Goal: Task Accomplishment & Management: Use online tool/utility

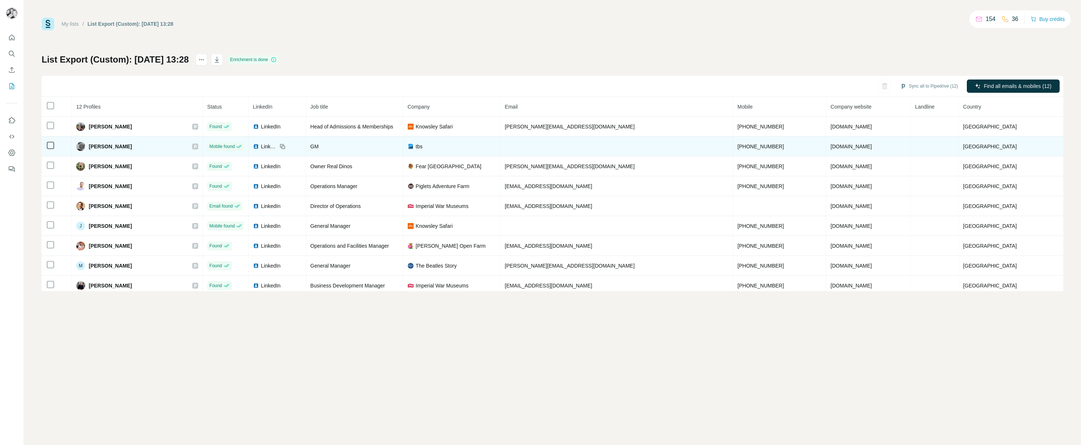
click at [277, 148] on span "LinkedIn" at bounding box center [269, 146] width 16 height 7
click at [431, 145] on div "tbs" at bounding box center [452, 146] width 88 height 7
click at [423, 146] on span "tbs" at bounding box center [419, 146] width 7 height 7
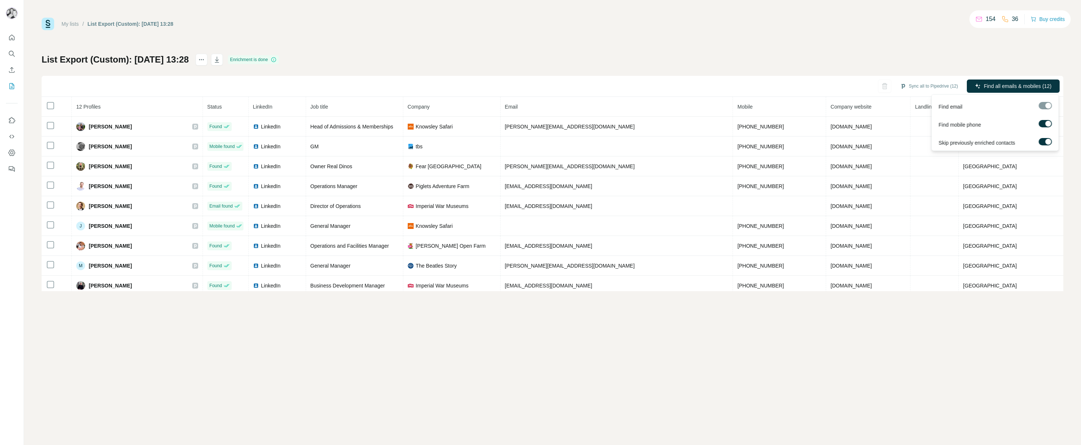
click at [1044, 121] on label at bounding box center [1045, 123] width 13 height 7
click at [1024, 86] on span "Find all emails (12)" at bounding box center [1030, 86] width 43 height 7
click at [1019, 90] on span "Find all emails (12)" at bounding box center [1030, 86] width 43 height 7
click at [14, 87] on icon "My lists" at bounding box center [11, 86] width 7 height 7
